Goal: Task Accomplishment & Management: Complete application form

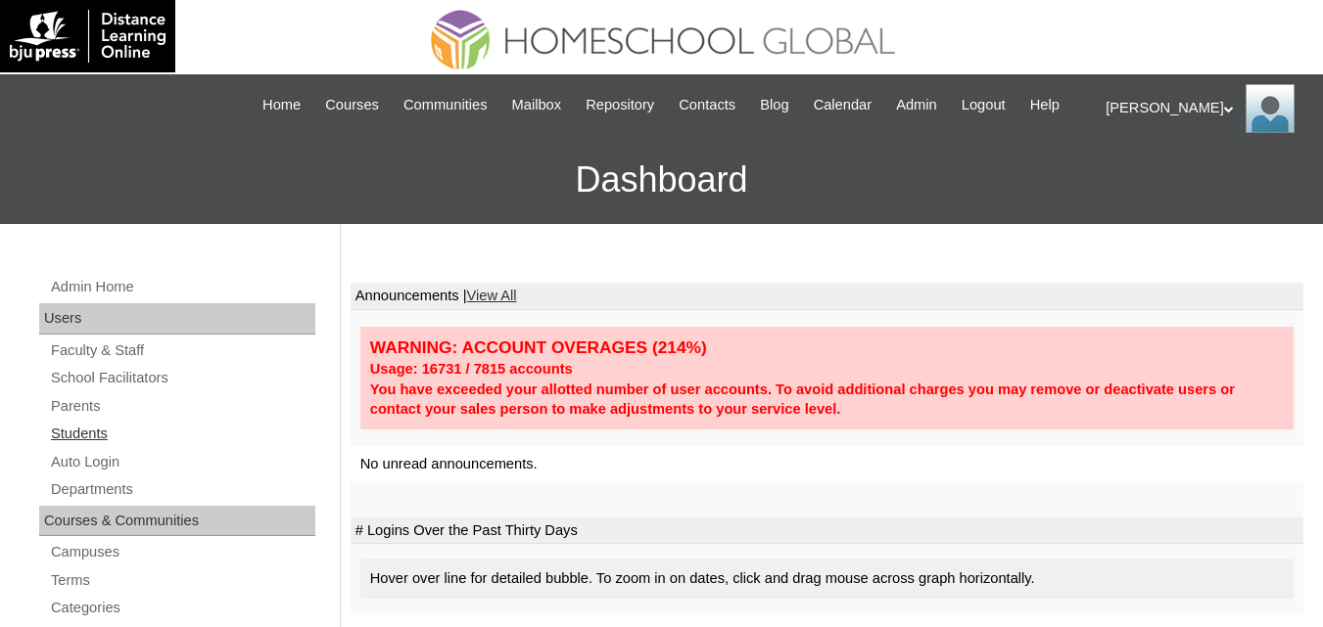
click at [88, 446] on link "Students" at bounding box center [182, 434] width 266 height 24
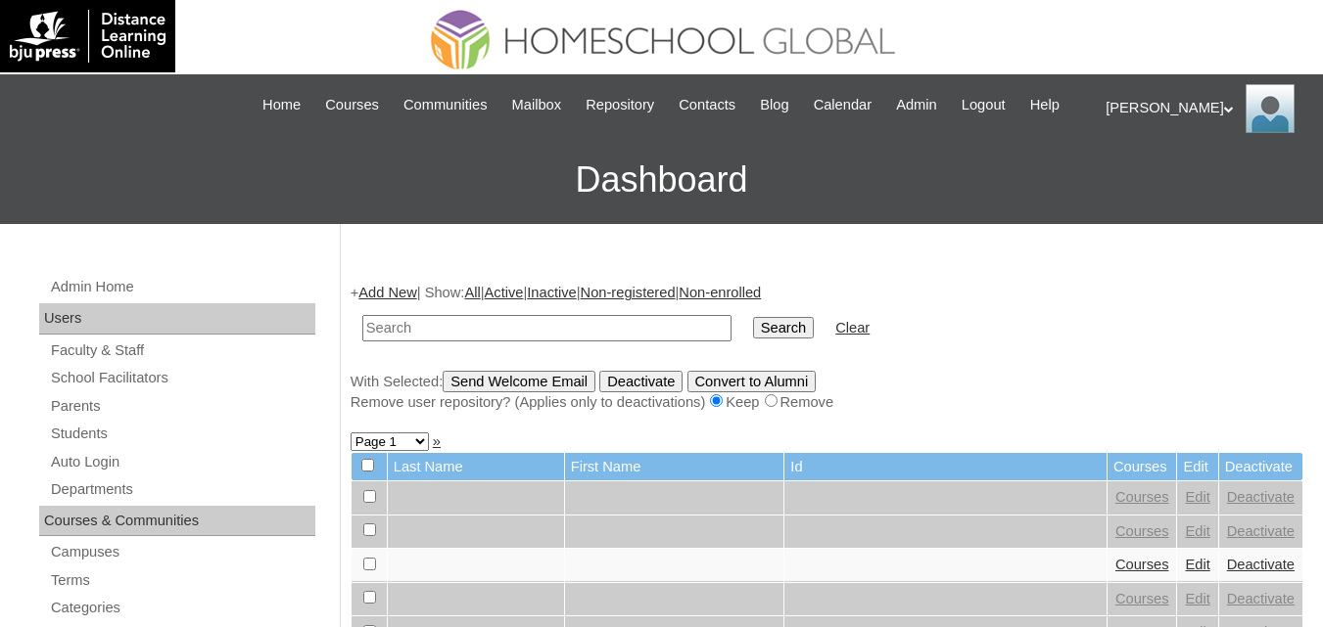
click at [450, 342] on input "text" at bounding box center [546, 328] width 369 height 26
type input "Ethan David"
click at [753, 317] on input "Search" at bounding box center [783, 328] width 61 height 22
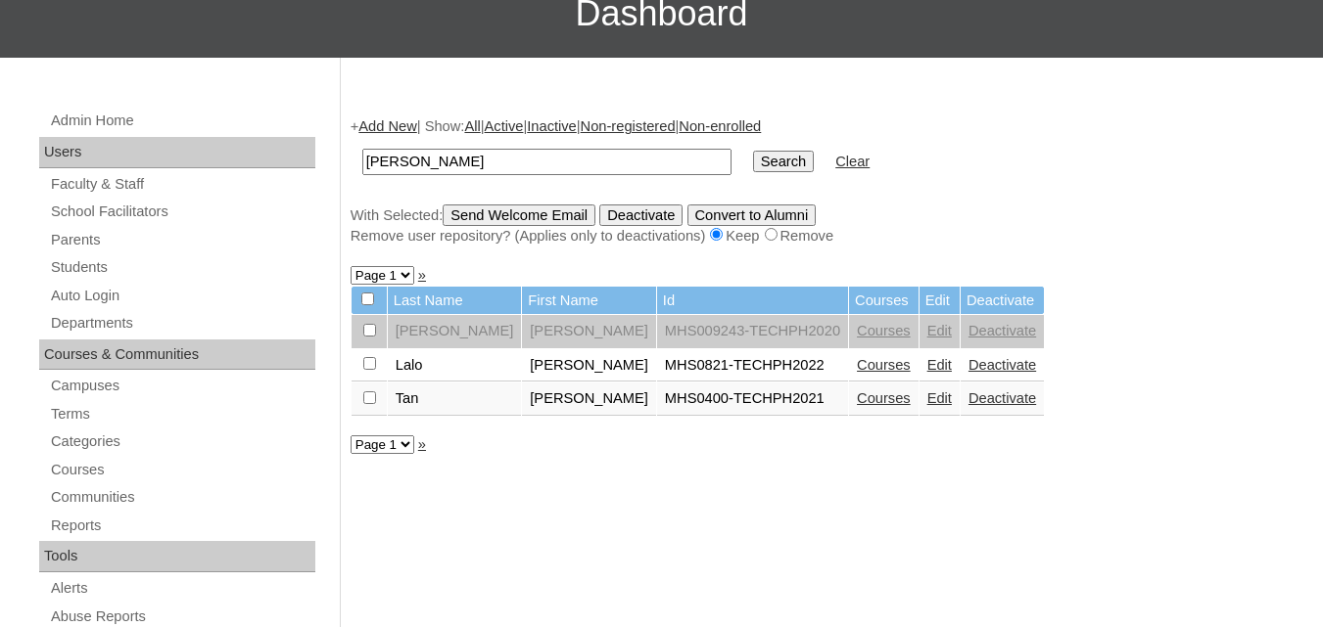
scroll to position [196, 0]
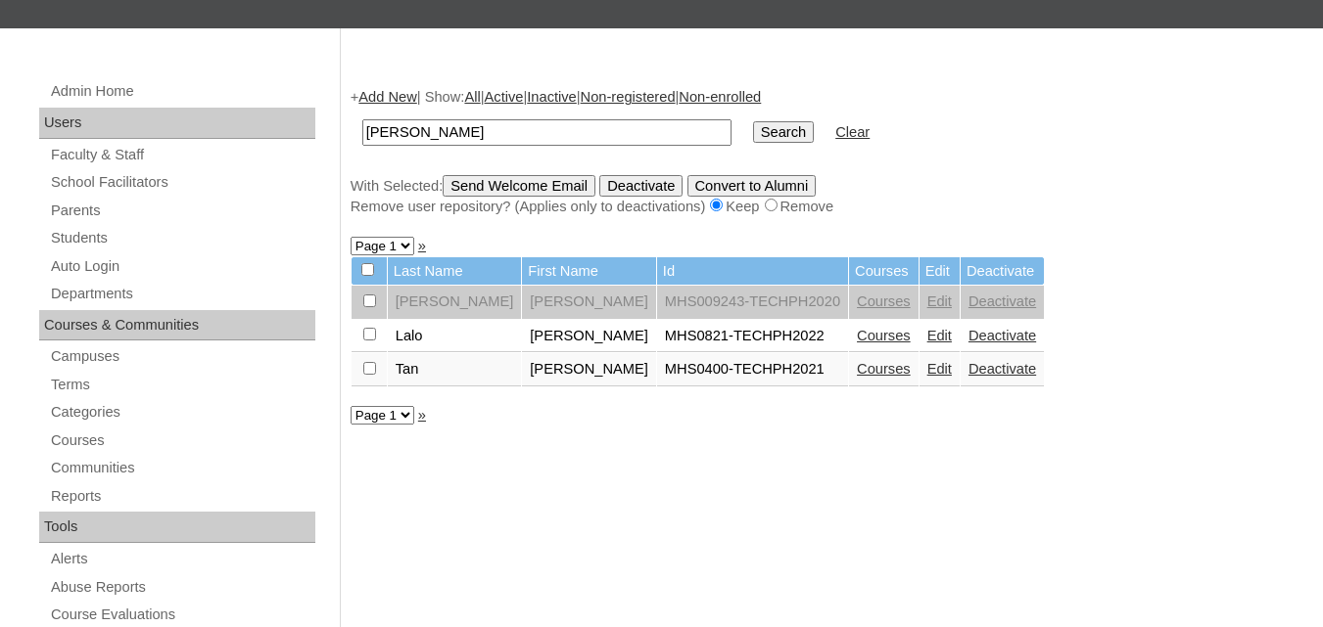
click at [857, 344] on link "Courses" at bounding box center [884, 336] width 54 height 16
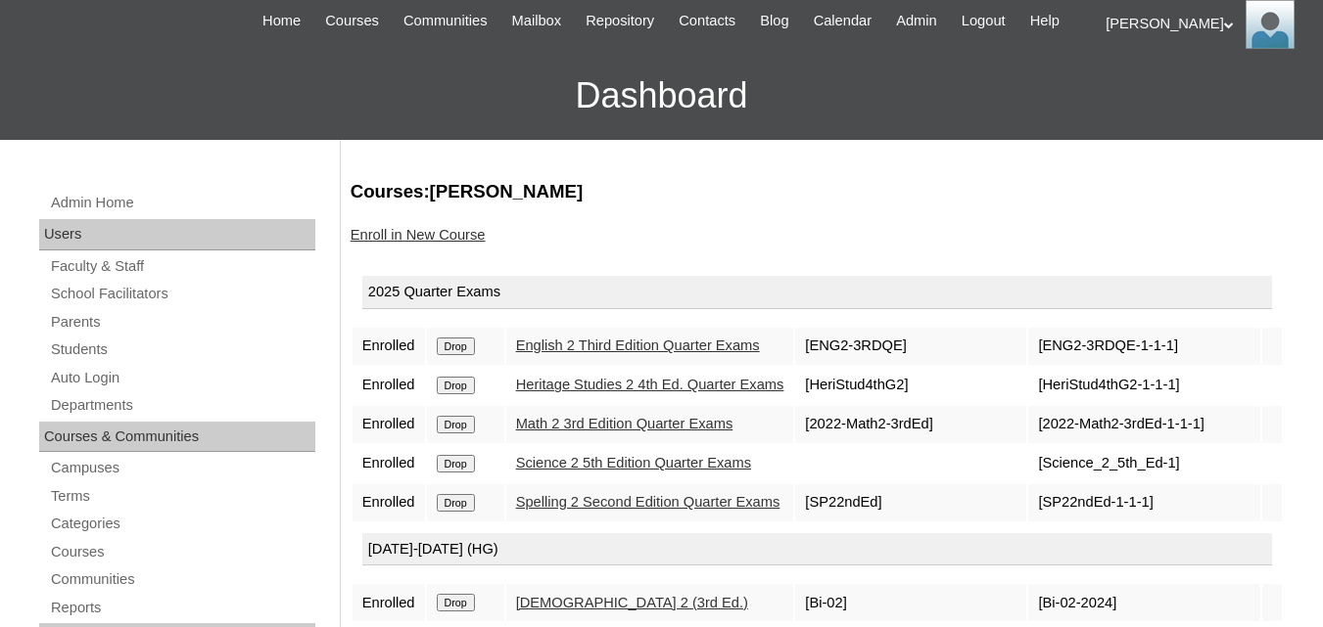
scroll to position [196, 0]
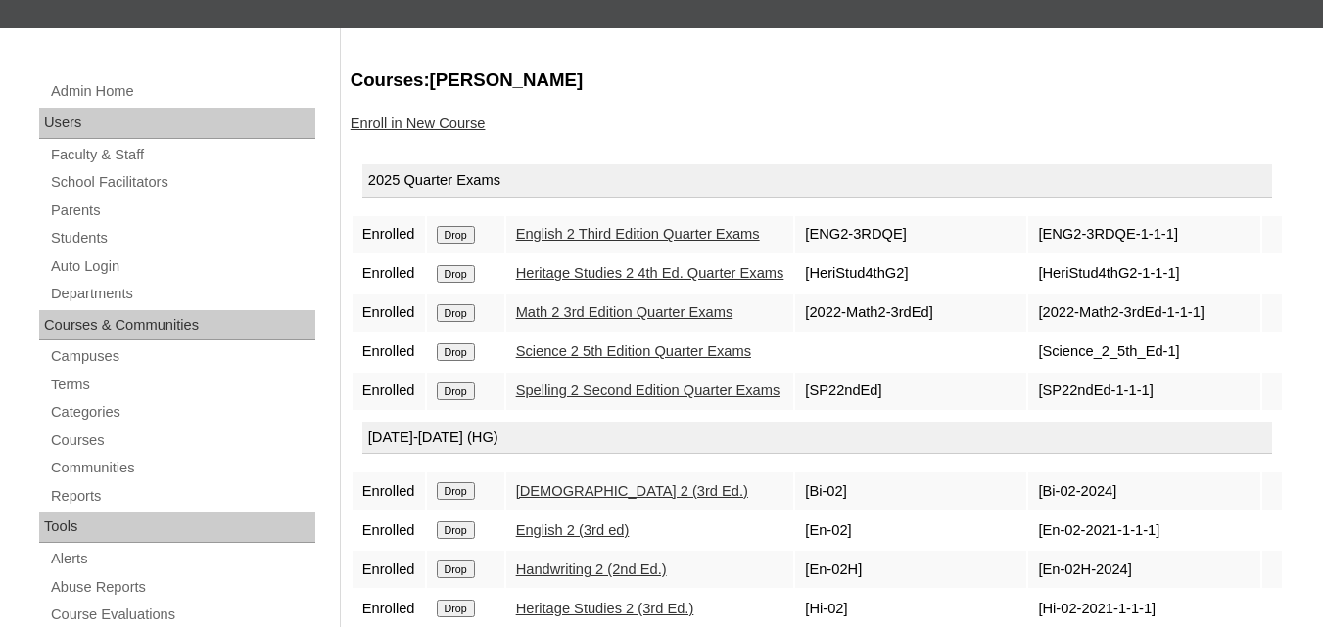
click at [437, 131] on link "Enroll in New Course" at bounding box center [417, 124] width 135 height 16
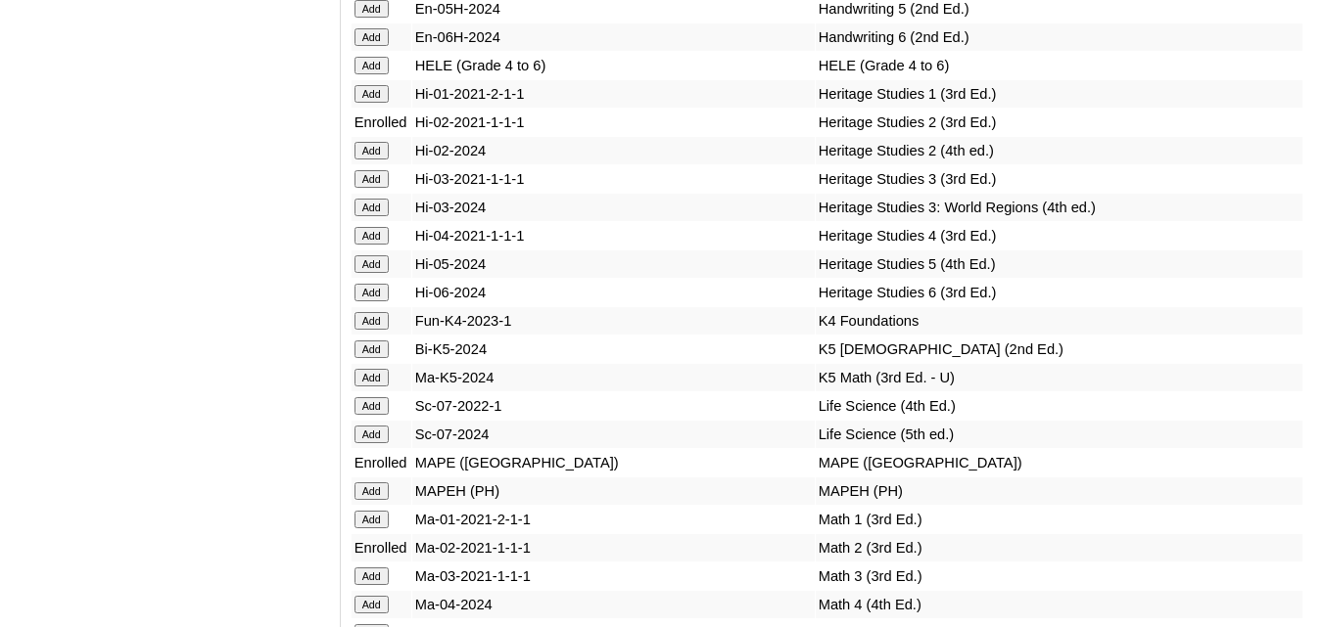
scroll to position [6950, 0]
click at [373, 159] on input "Add" at bounding box center [371, 150] width 34 height 18
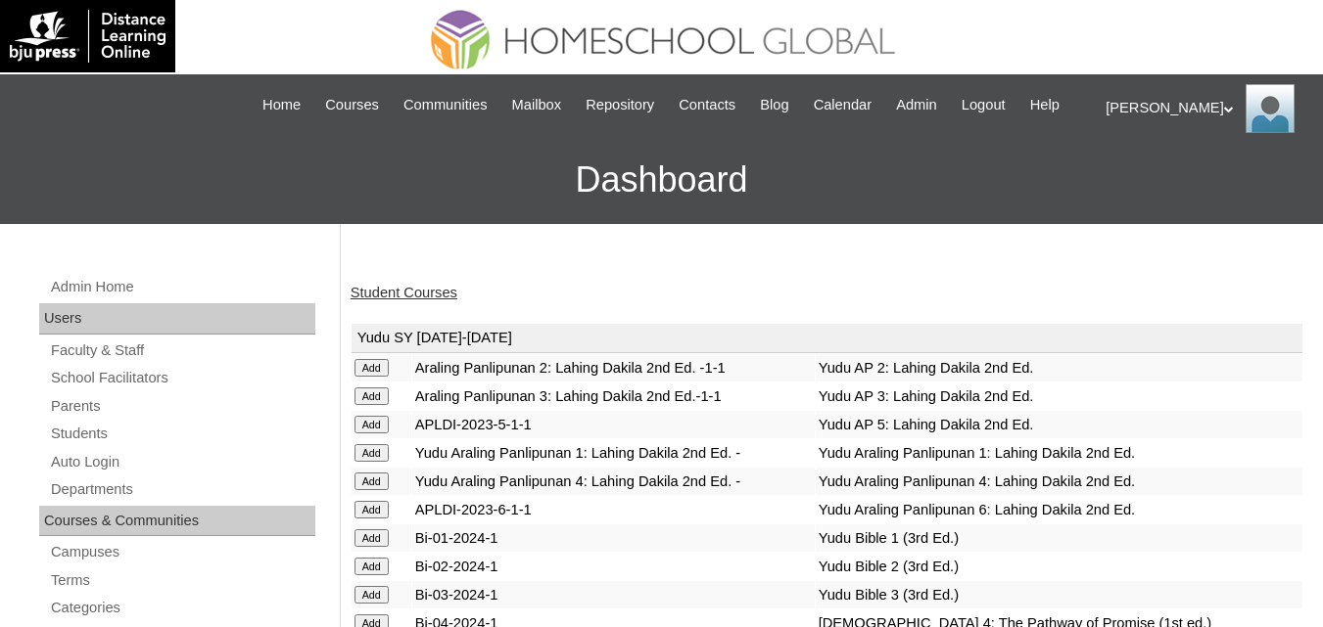
click at [394, 301] on link "Student Courses" at bounding box center [403, 293] width 107 height 16
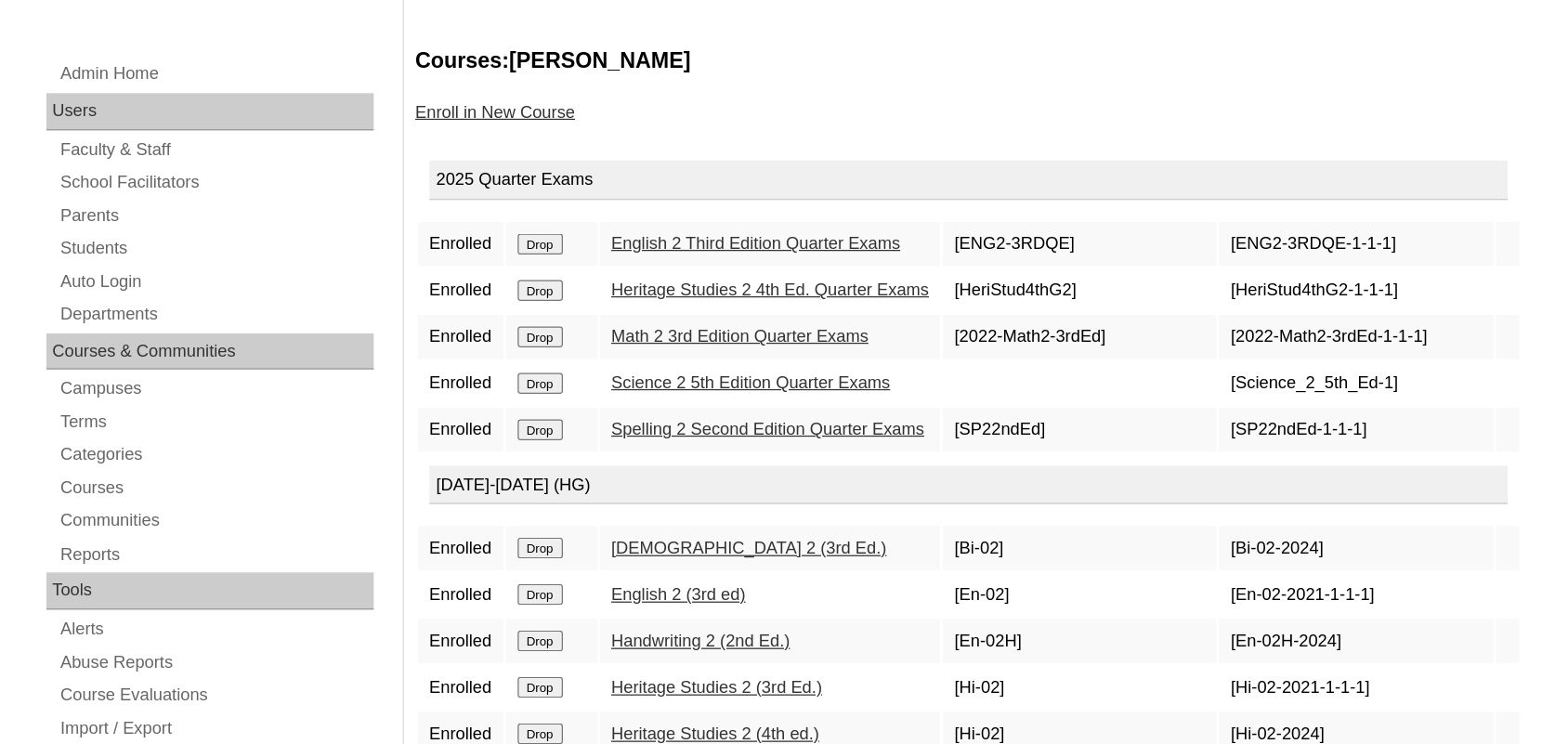
scroll to position [93, 0]
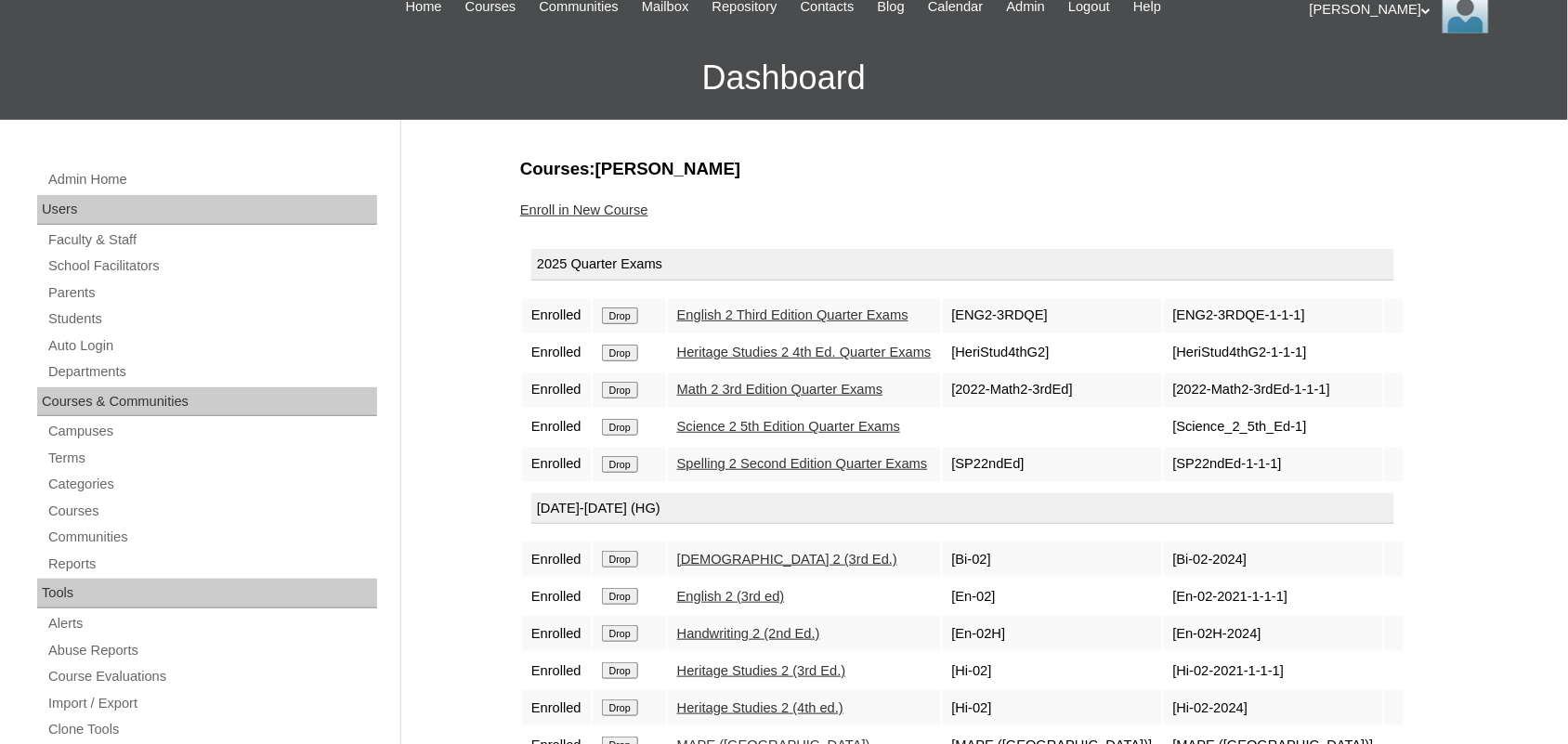
drag, startPoint x: 1268, startPoint y: 3, endPoint x: 920, endPoint y: 137, distance: 372.9
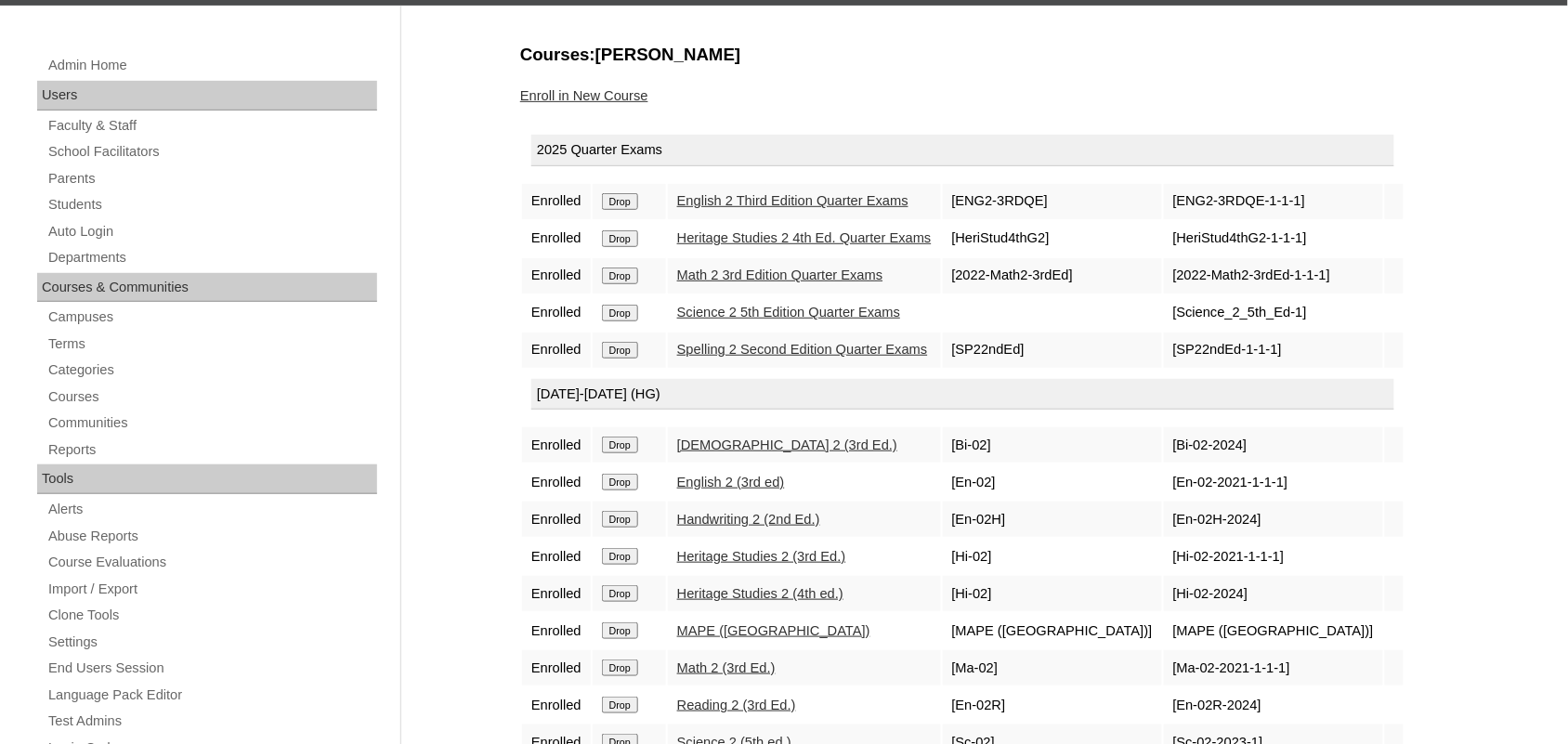
scroll to position [238, 0]
